Goal: Task Accomplishment & Management: Manage account settings

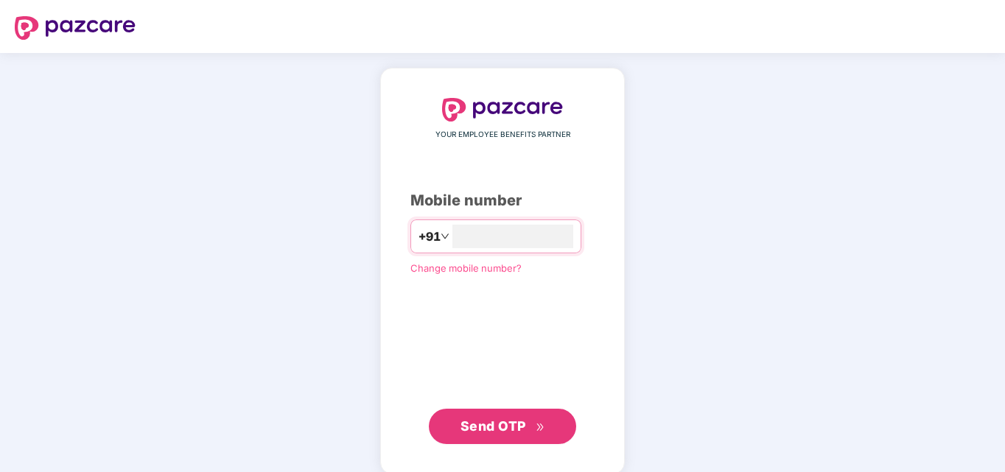
type input "*"
type input "**********"
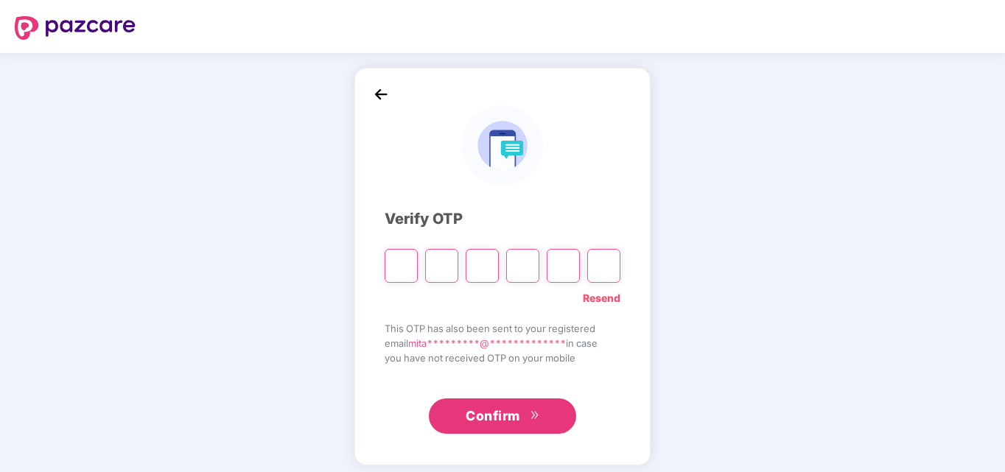
type input "*"
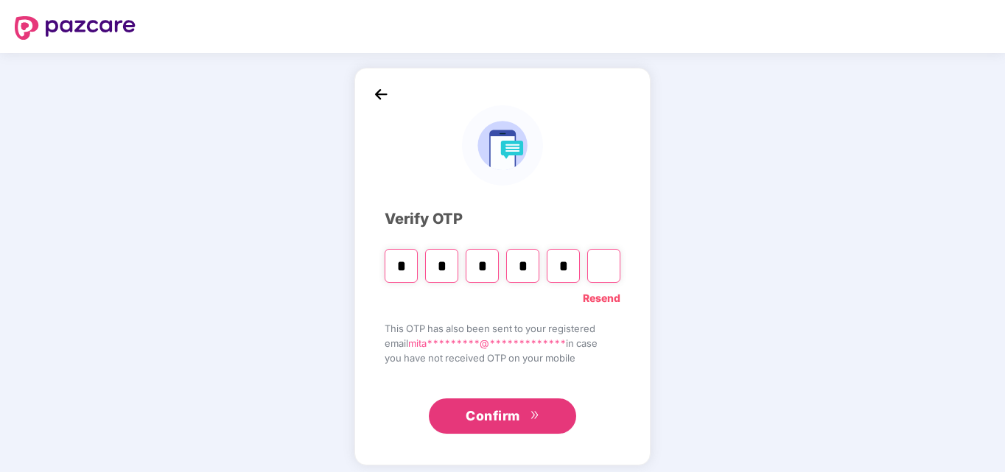
type input "*"
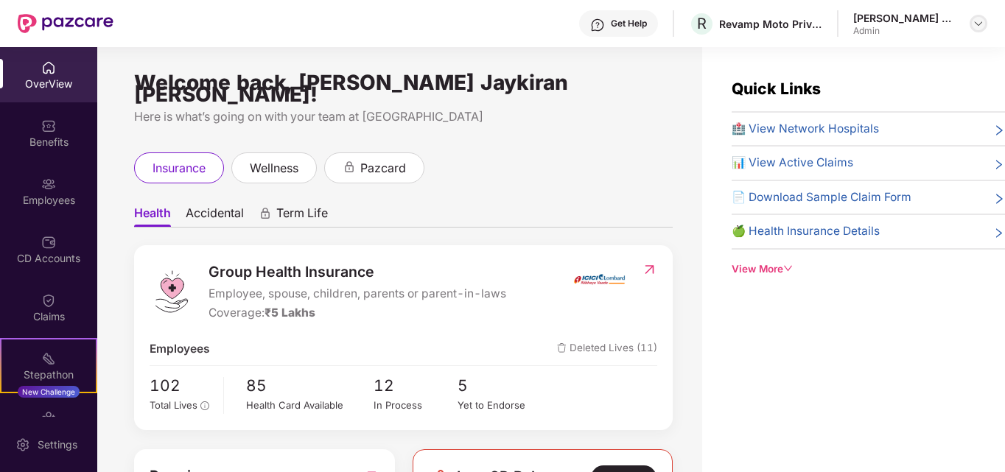
click at [974, 29] on img at bounding box center [979, 24] width 12 height 12
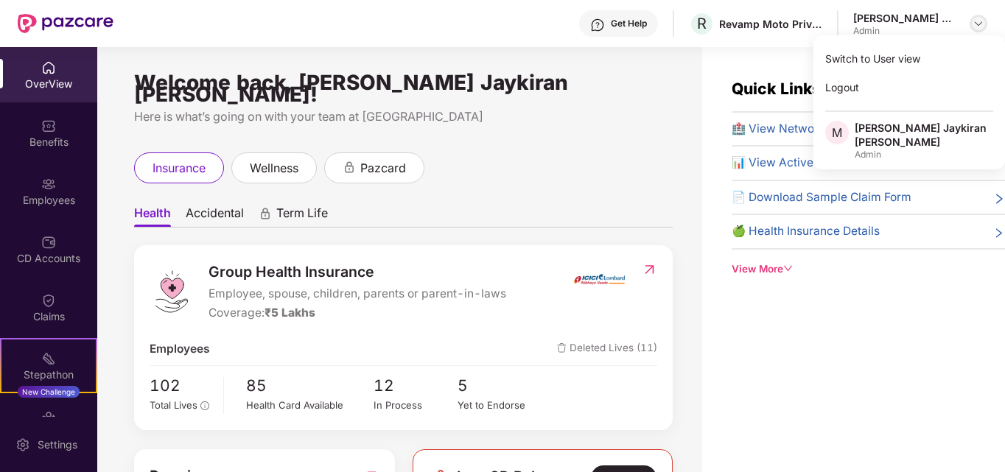
click at [976, 24] on img at bounding box center [979, 24] width 12 height 12
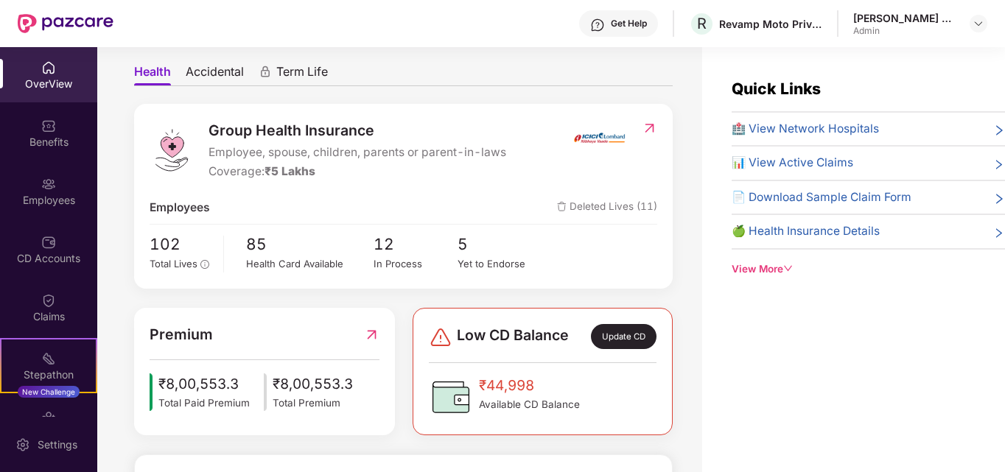
scroll to position [147, 0]
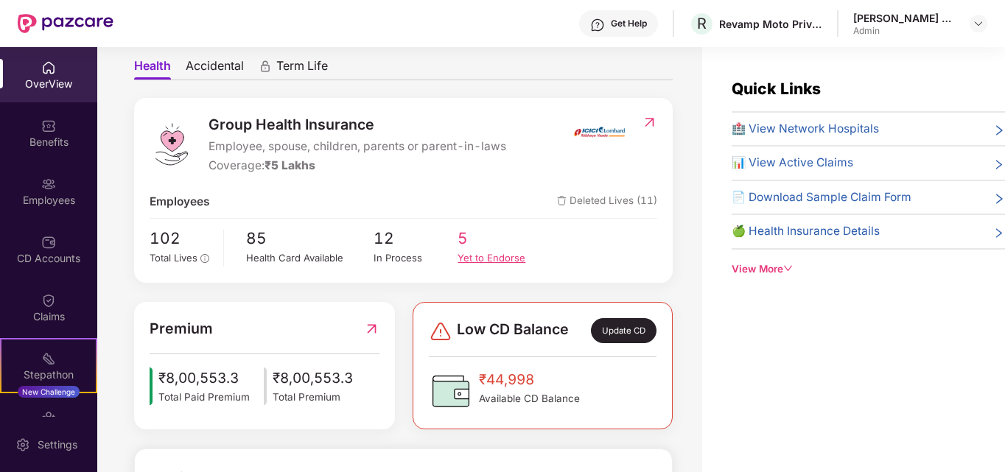
click at [490, 251] on div "Yet to Endorse" at bounding box center [500, 258] width 85 height 15
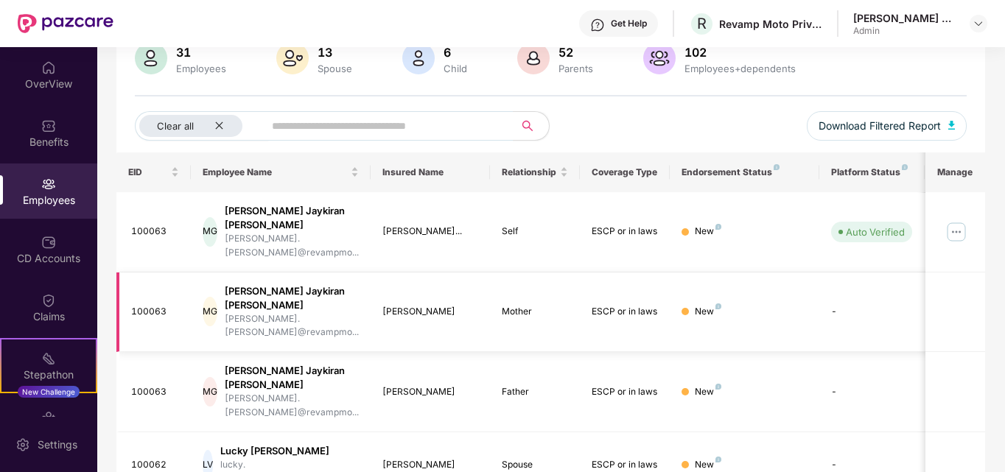
scroll to position [164, 0]
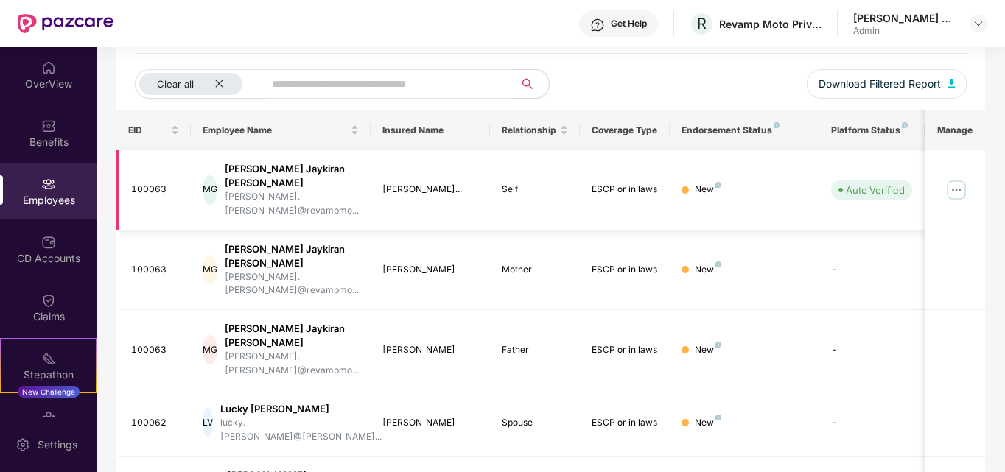
click at [955, 178] on img at bounding box center [957, 190] width 24 height 24
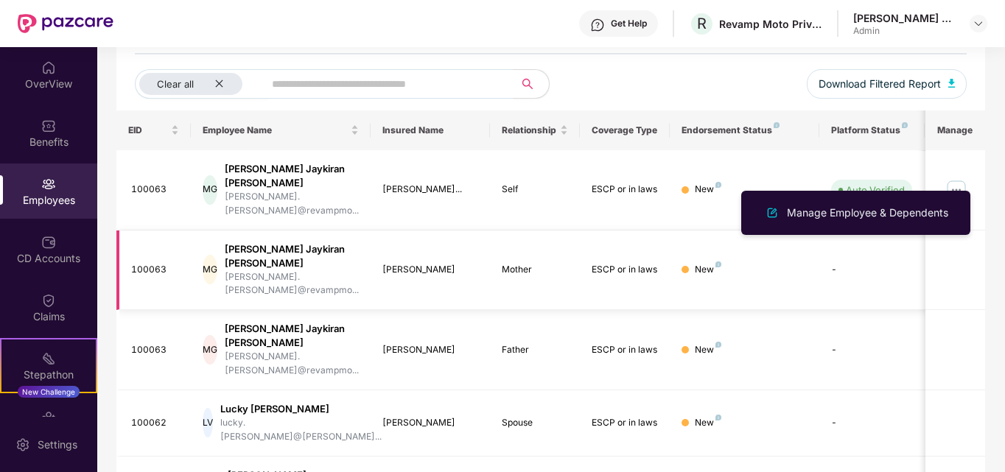
click at [723, 238] on td "New" at bounding box center [745, 271] width 150 height 80
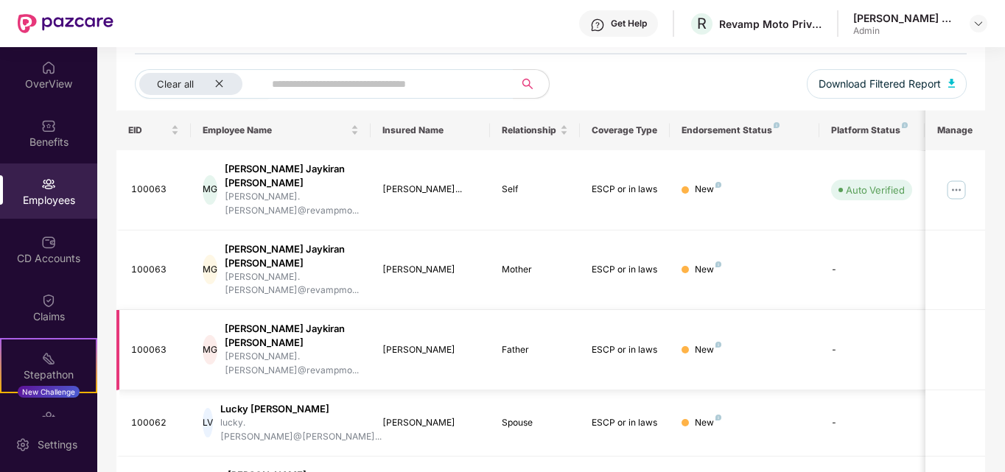
click at [685, 346] on div at bounding box center [685, 349] width 7 height 7
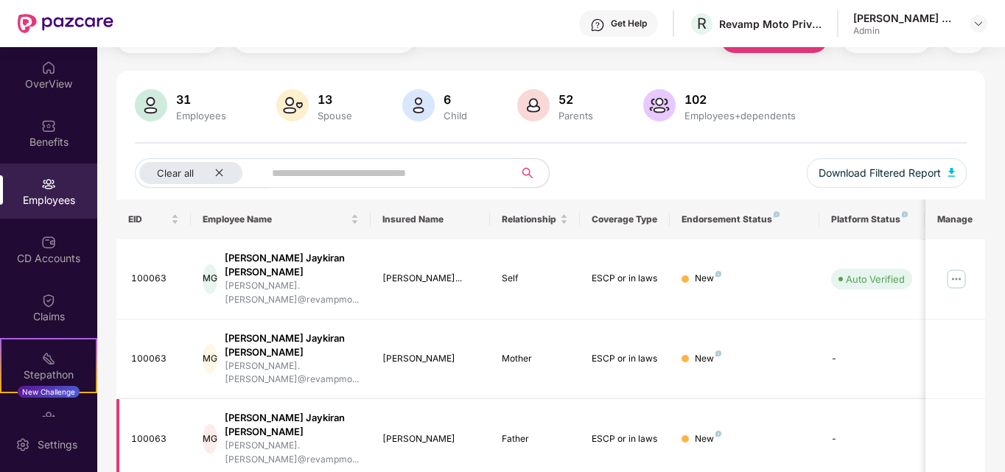
scroll to position [0, 0]
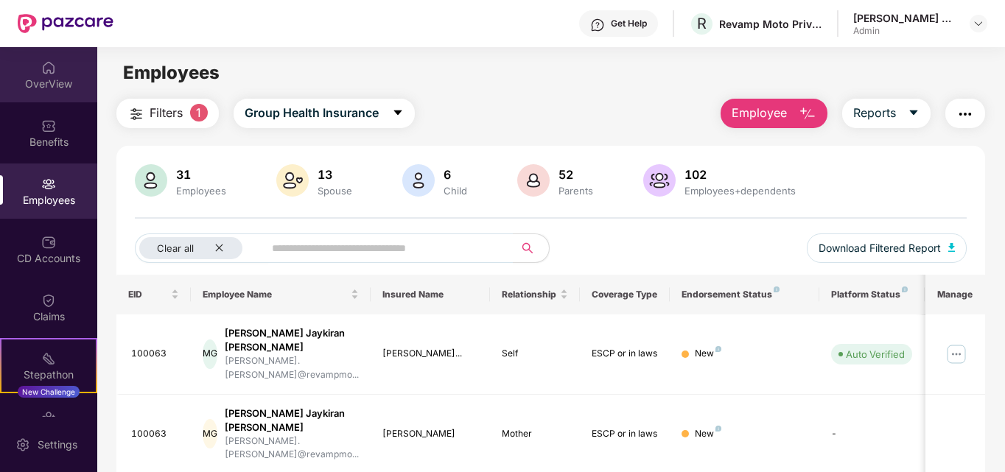
click at [43, 91] on div "OverView" at bounding box center [48, 74] width 97 height 55
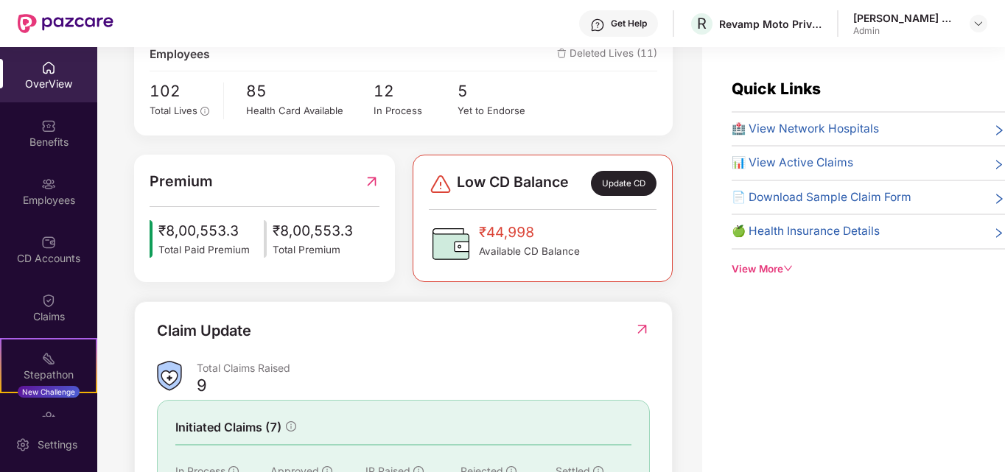
click at [57, 60] on div "OverView" at bounding box center [48, 74] width 97 height 55
